Goal: Register for event/course

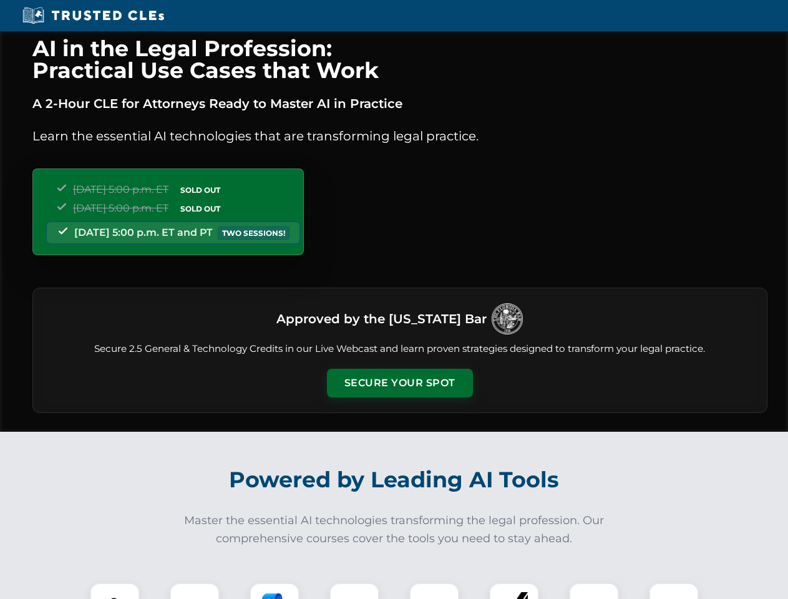
click at [399, 383] on button "Secure Your Spot" at bounding box center [400, 383] width 146 height 29
click at [115, 591] on img at bounding box center [115, 608] width 36 height 36
